Goal: Transaction & Acquisition: Purchase product/service

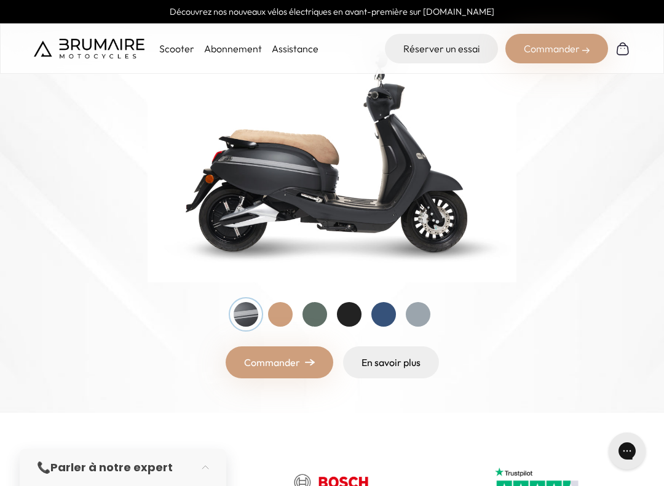
scroll to position [183, 0]
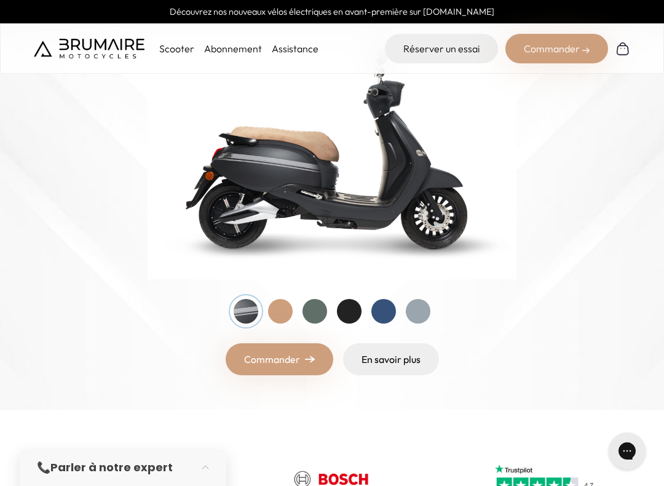
click at [357, 308] on div at bounding box center [349, 311] width 25 height 25
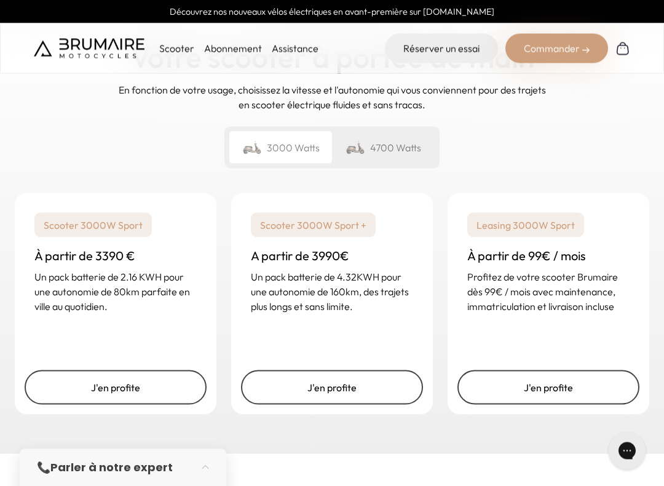
scroll to position [1822, 0]
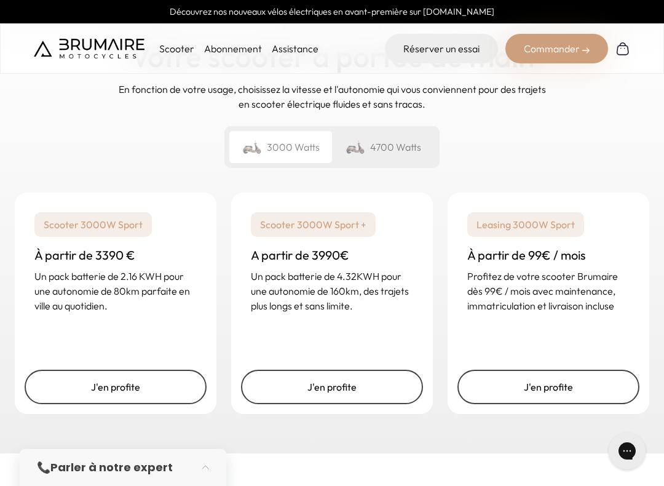
click at [384, 131] on div "4700 Watts" at bounding box center [383, 147] width 103 height 32
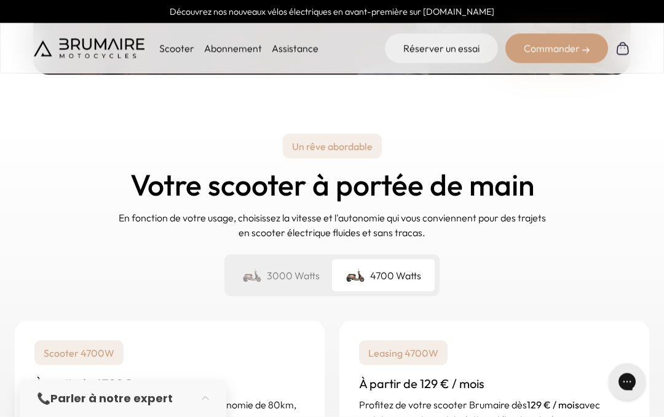
scroll to position [1694, 0]
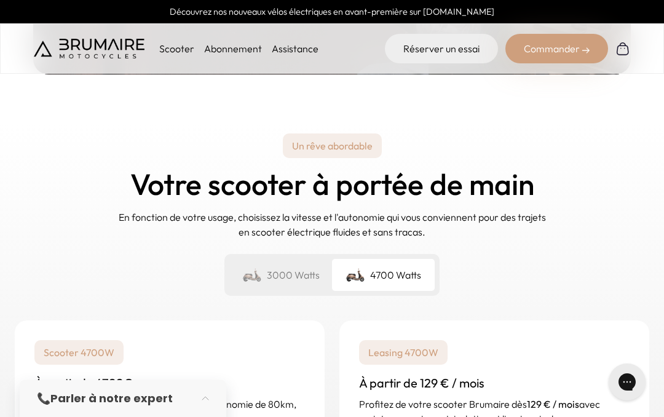
click at [261, 266] on img at bounding box center [252, 274] width 20 height 17
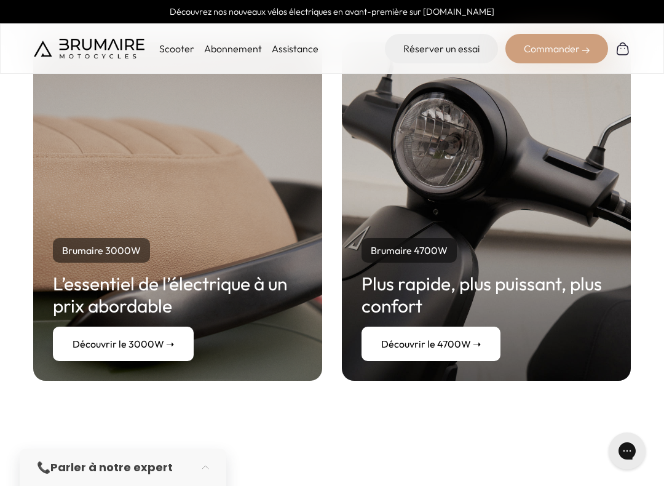
scroll to position [2284, 0]
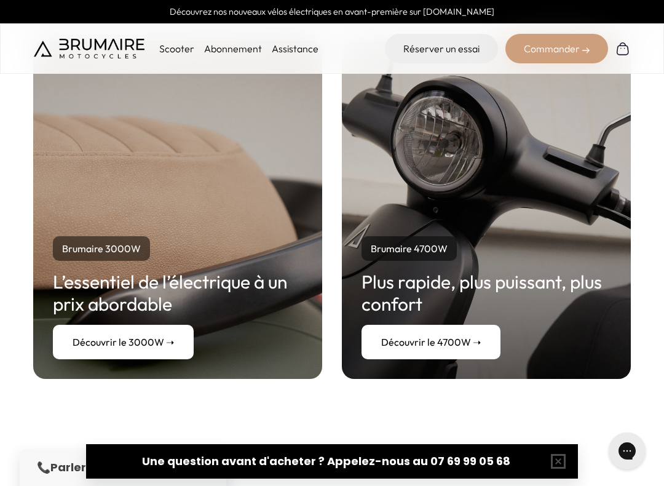
click at [100, 325] on link "Découvrir le 3000W ➝" at bounding box center [123, 342] width 141 height 34
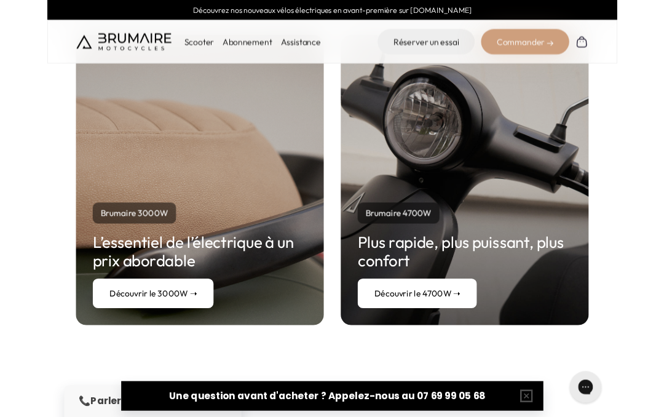
scroll to position [2318, 0]
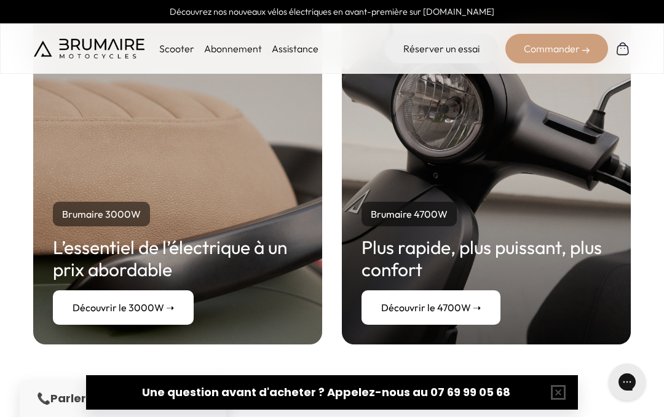
click at [426, 290] on link "Découvrir le 4700W ➝" at bounding box center [431, 307] width 139 height 34
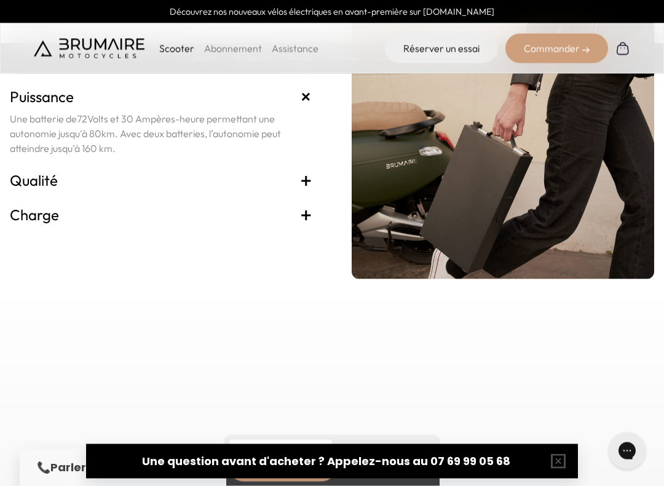
scroll to position [2669, 0]
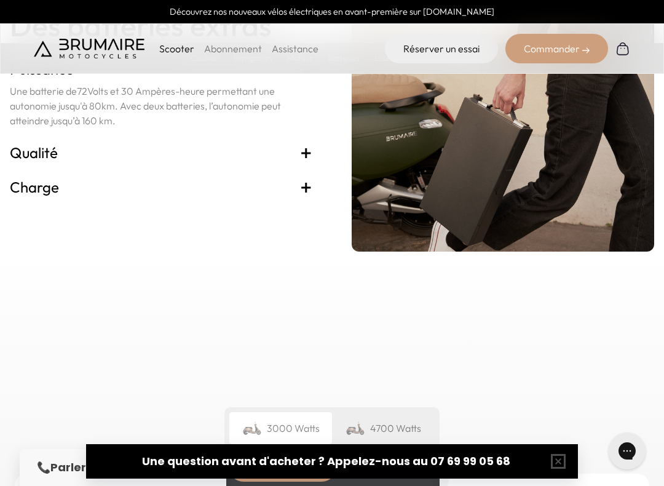
click at [299, 162] on h3 "Qualité +" at bounding box center [161, 153] width 303 height 20
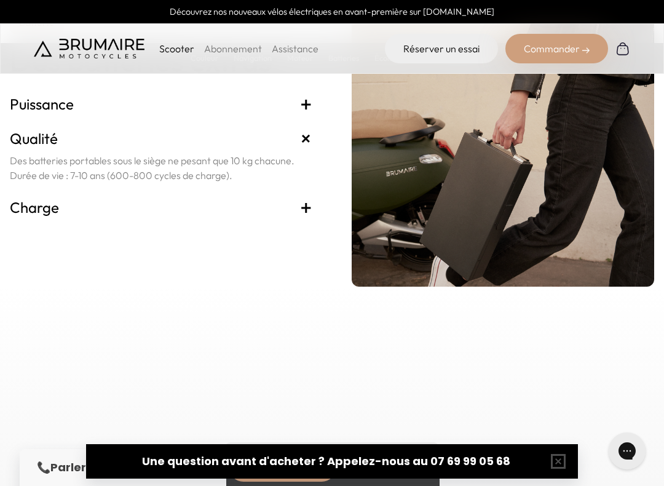
scroll to position [2633, 0]
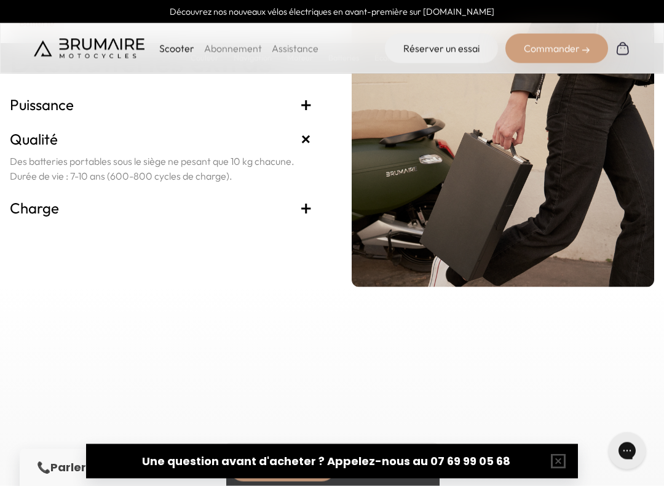
click at [298, 218] on h3 "Charge +" at bounding box center [161, 208] width 303 height 20
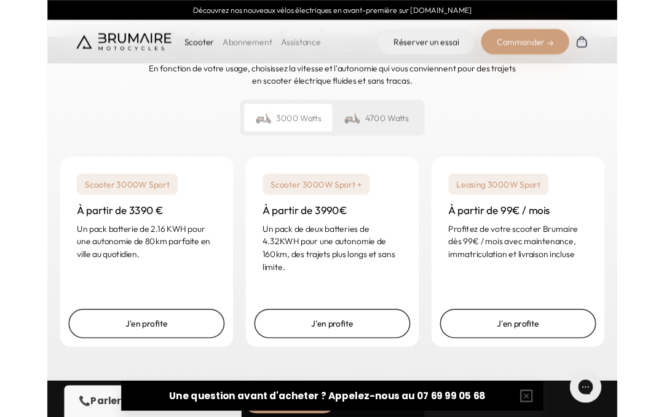
scroll to position [2959, 0]
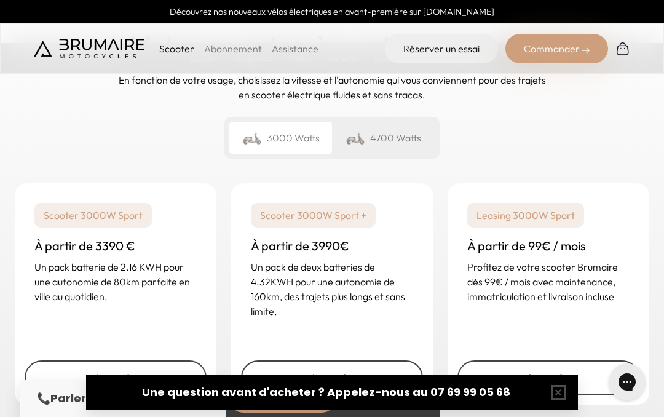
click at [387, 154] on div "4700 Watts" at bounding box center [383, 138] width 103 height 32
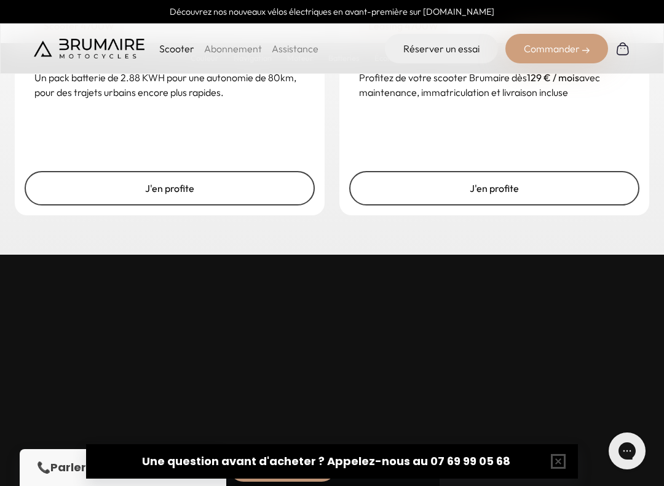
scroll to position [3148, 0]
click at [137, 206] on link "J'en profite" at bounding box center [170, 189] width 290 height 34
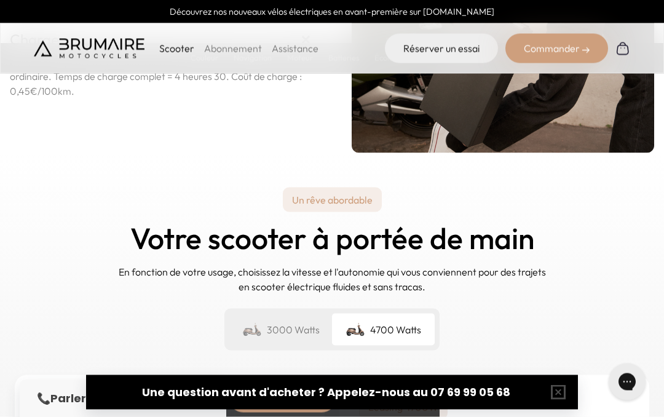
scroll to position [2758, 0]
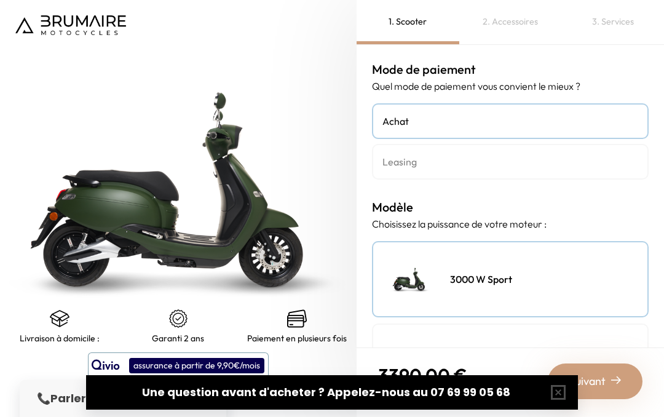
click at [506, 292] on div "3000 W Sport" at bounding box center [510, 279] width 277 height 76
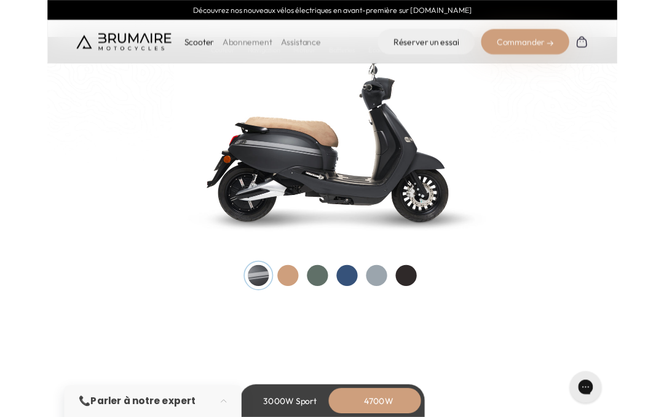
scroll to position [1302, 0]
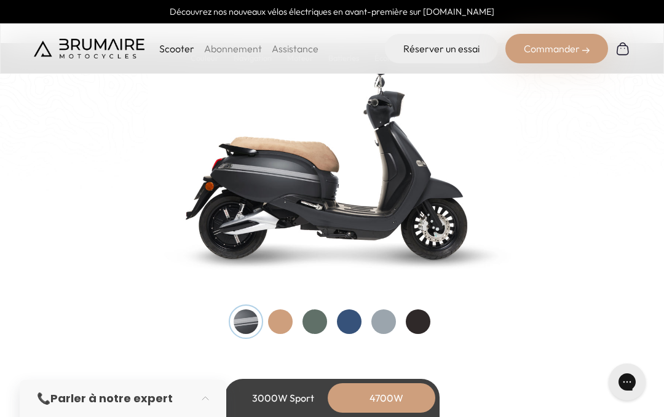
click at [393, 317] on div at bounding box center [384, 321] width 25 height 25
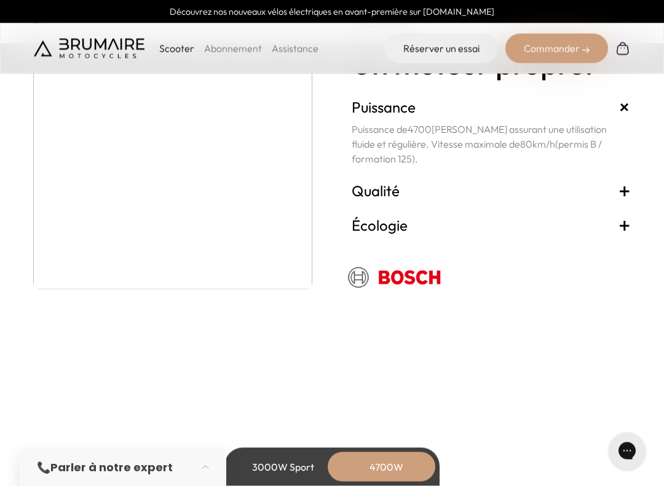
scroll to position [2358, 0]
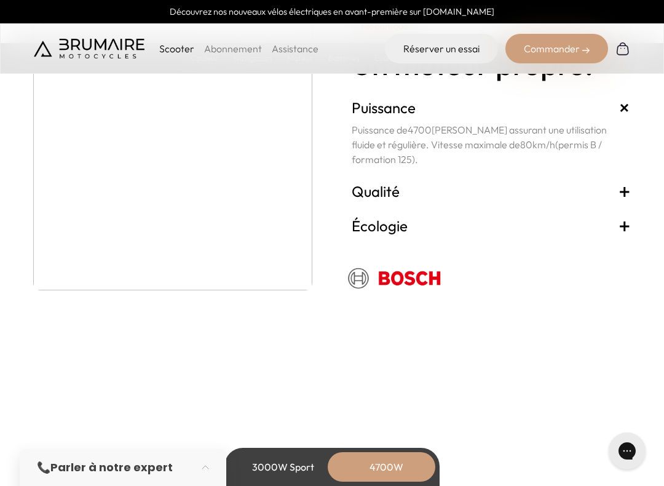
click at [624, 227] on span "+" at bounding box center [625, 226] width 12 height 20
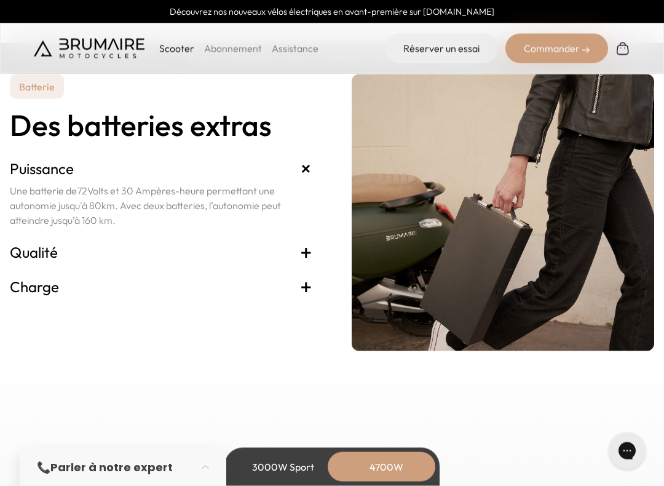
scroll to position [2696, 0]
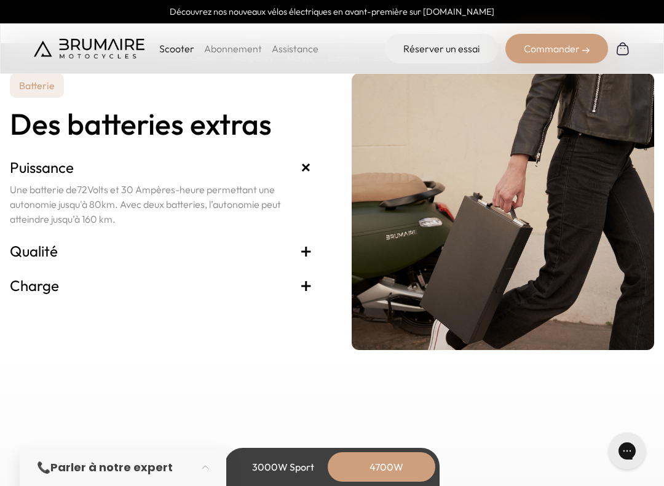
click at [303, 285] on span "+" at bounding box center [306, 286] width 12 height 20
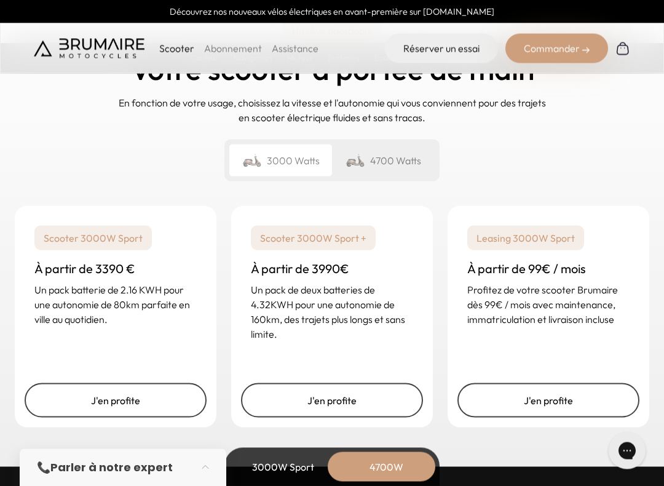
scroll to position [3064, 0]
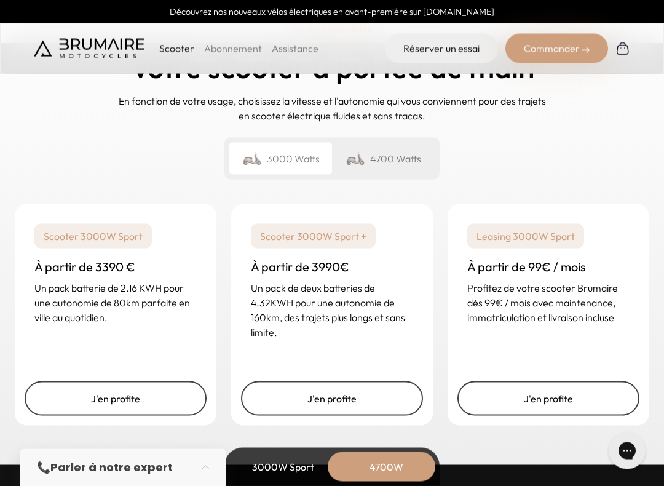
click at [397, 155] on div "4700 Watts" at bounding box center [383, 159] width 103 height 32
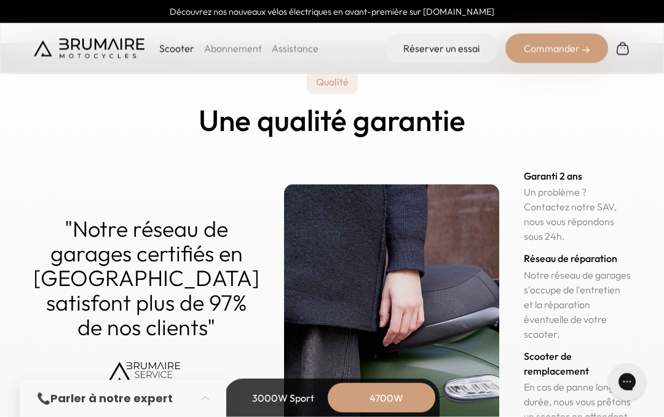
scroll to position [6066, 0]
